Goal: Find specific page/section: Find specific page/section

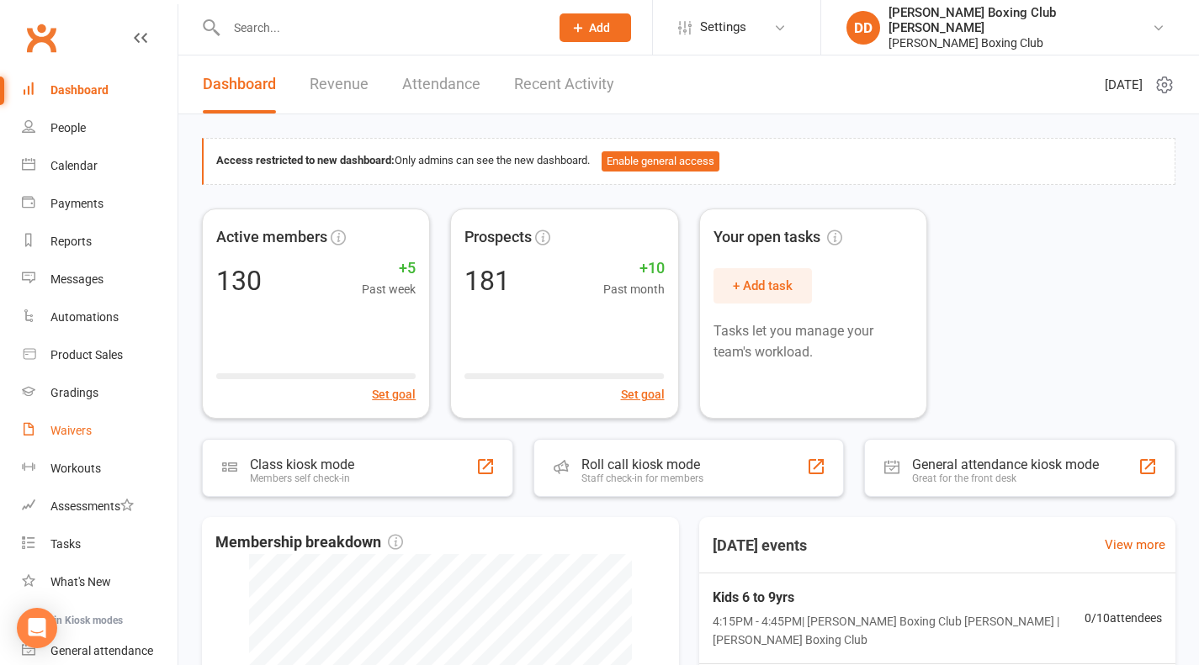
click at [78, 428] on div "Waivers" at bounding box center [70, 430] width 41 height 13
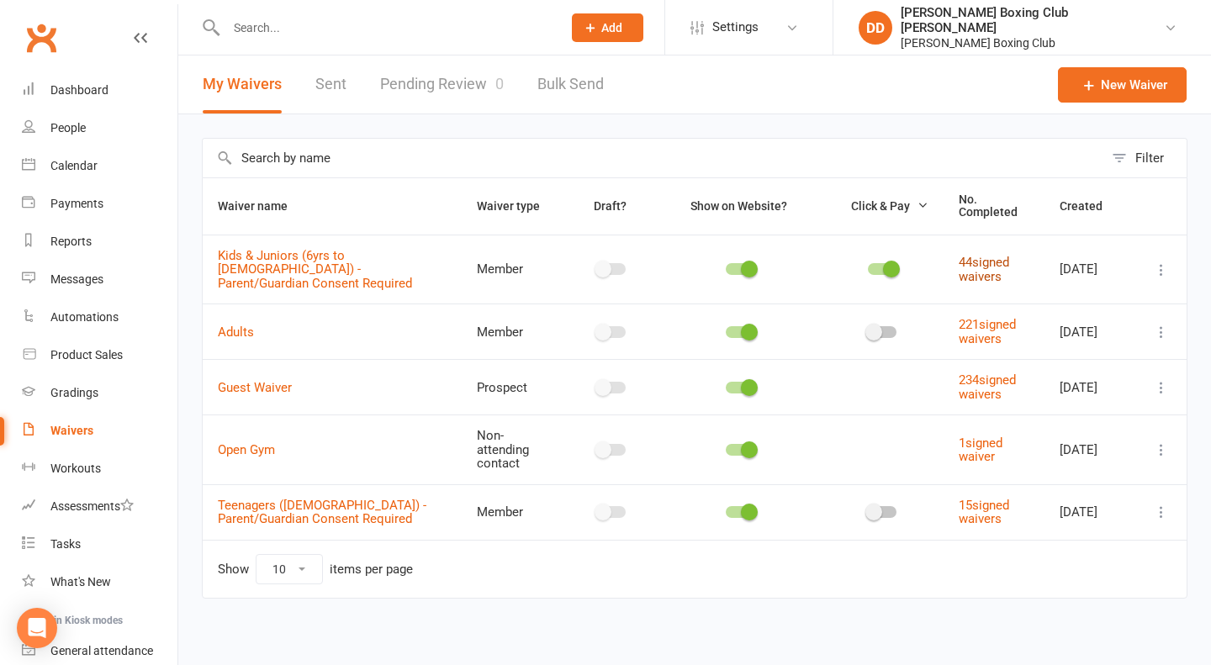
click at [962, 257] on link "44 signed waivers" at bounding box center [984, 269] width 50 height 29
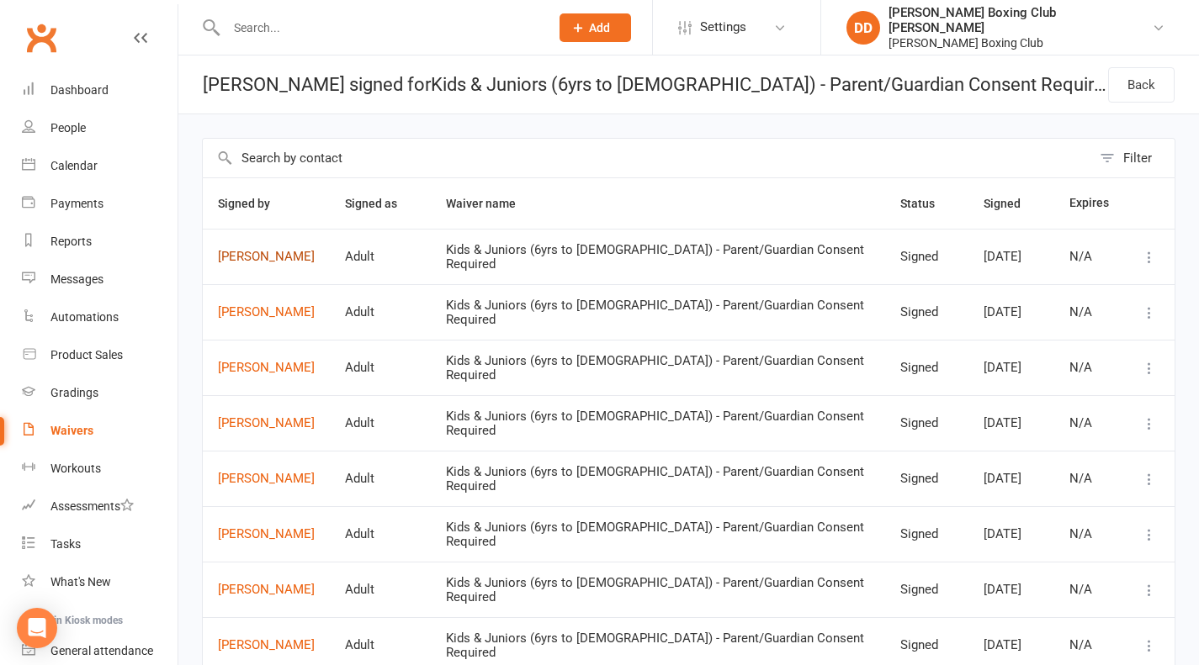
click at [300, 252] on link "[PERSON_NAME]" at bounding box center [266, 257] width 97 height 14
